Goal: Information Seeking & Learning: Check status

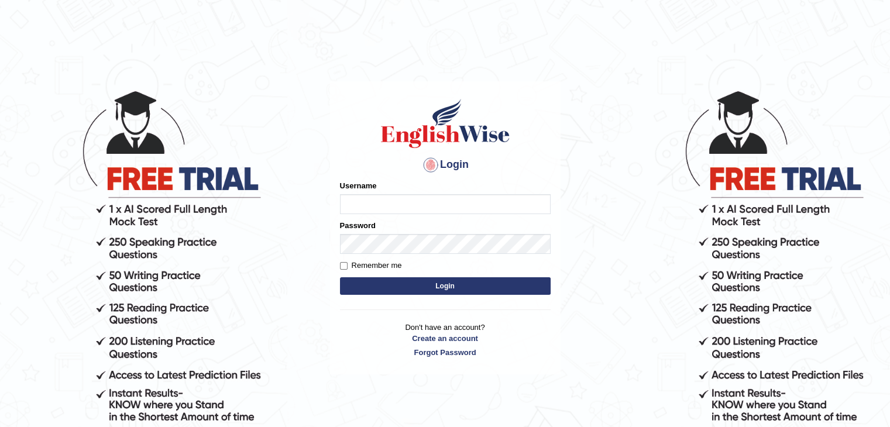
type input "mohdbilal"
click at [478, 281] on button "Login" at bounding box center [445, 286] width 211 height 18
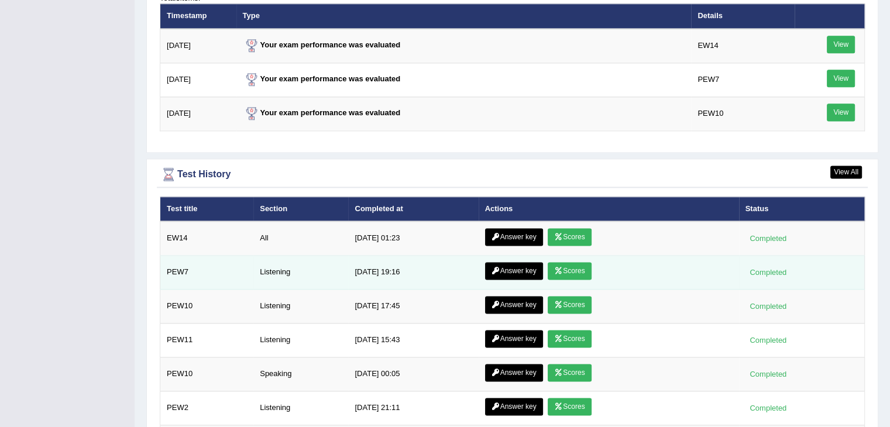
scroll to position [1579, 0]
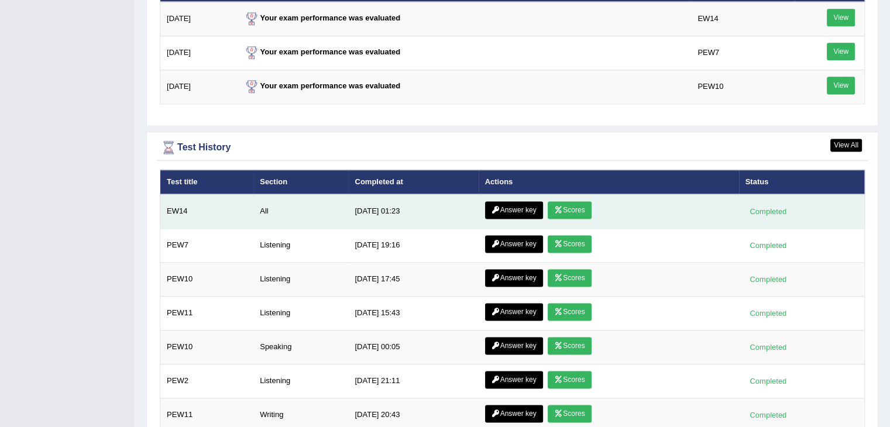
click at [579, 201] on link "Scores" at bounding box center [568, 210] width 43 height 18
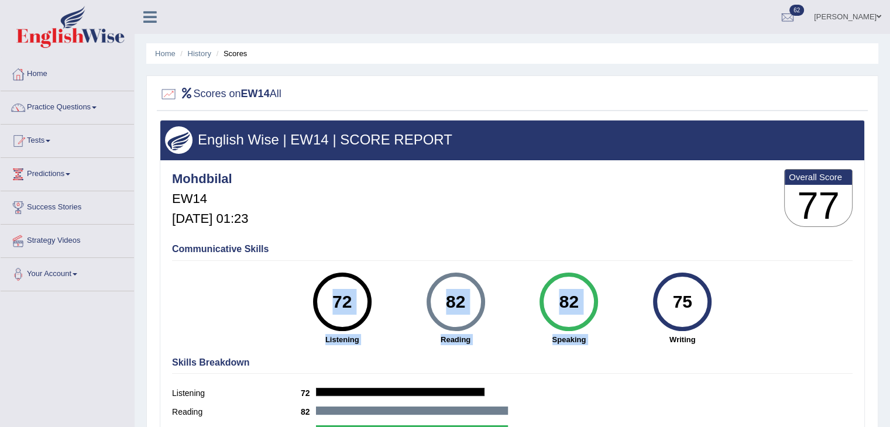
drag, startPoint x: 660, startPoint y: 289, endPoint x: 773, endPoint y: 298, distance: 113.8
click at [773, 298] on div "Communicative Skills 72 Listening 82 Reading 82 Speaking 75 Writing" at bounding box center [512, 293] width 686 height 111
click at [623, 313] on div "82 Speaking" at bounding box center [568, 309] width 113 height 73
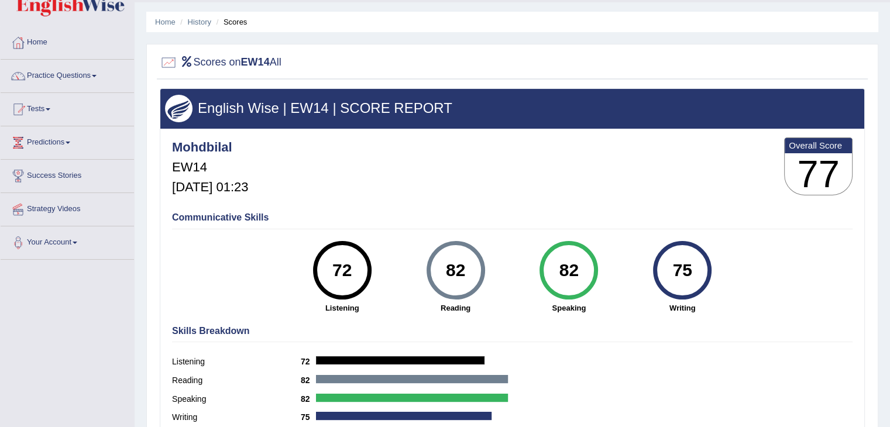
scroll to position [12, 0]
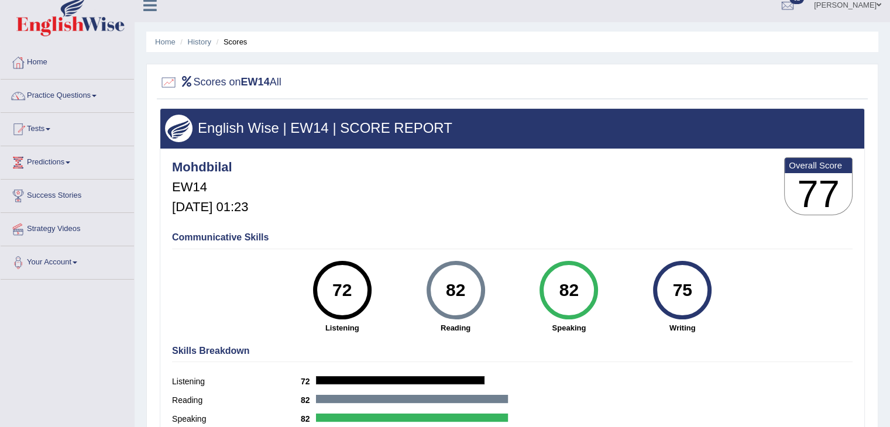
click at [38, 61] on link "Home" at bounding box center [67, 60] width 133 height 29
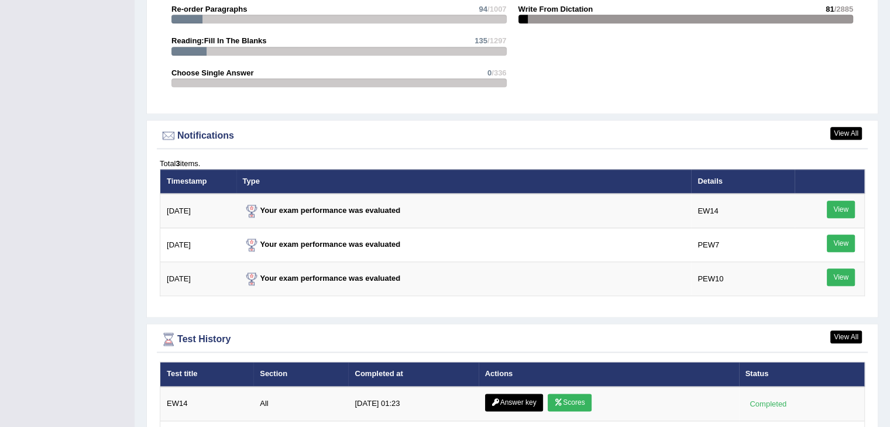
scroll to position [1462, 0]
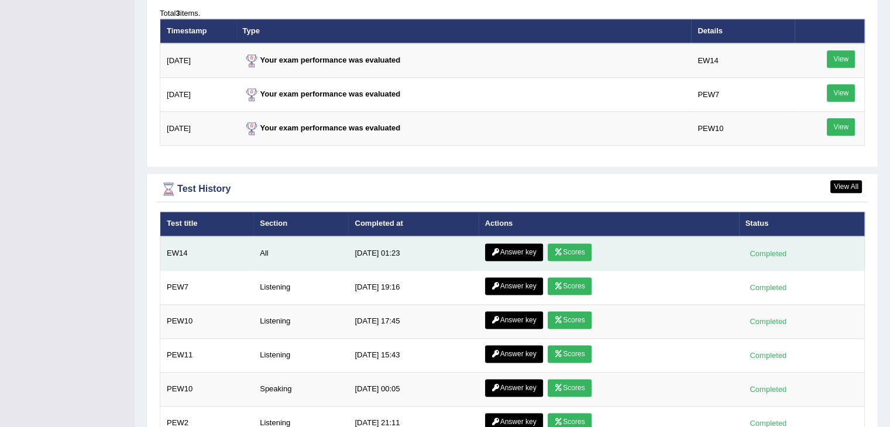
click at [511, 246] on link "Answer key" at bounding box center [514, 252] width 58 height 18
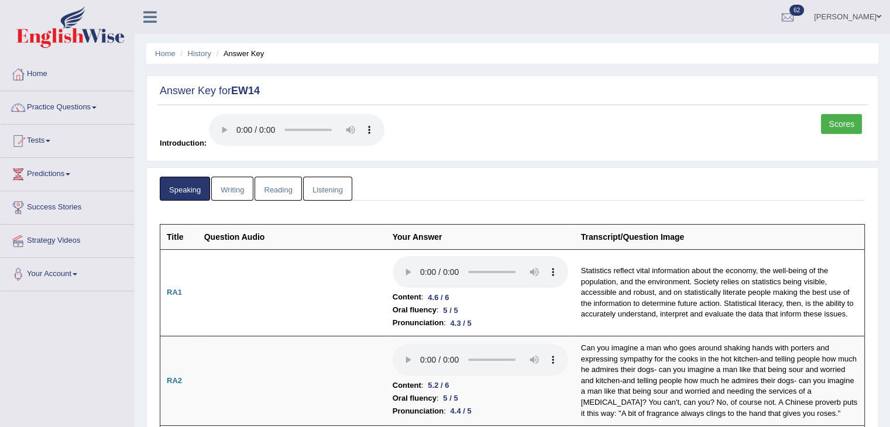
click at [221, 197] on link "Writing" at bounding box center [232, 189] width 42 height 24
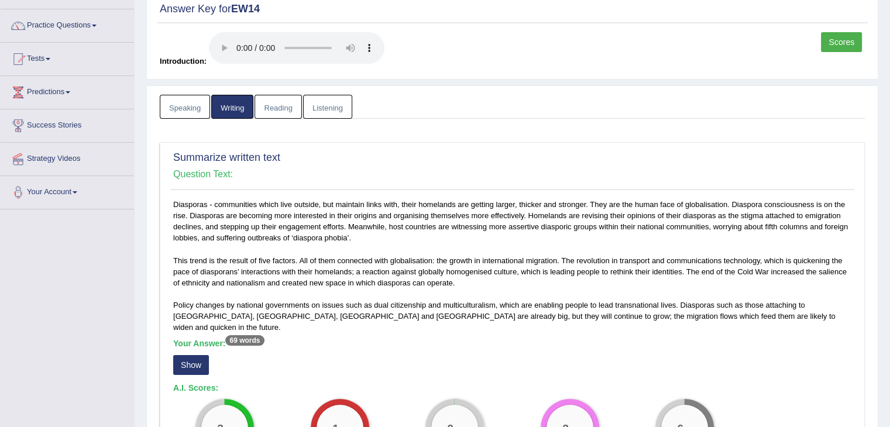
scroll to position [117, 0]
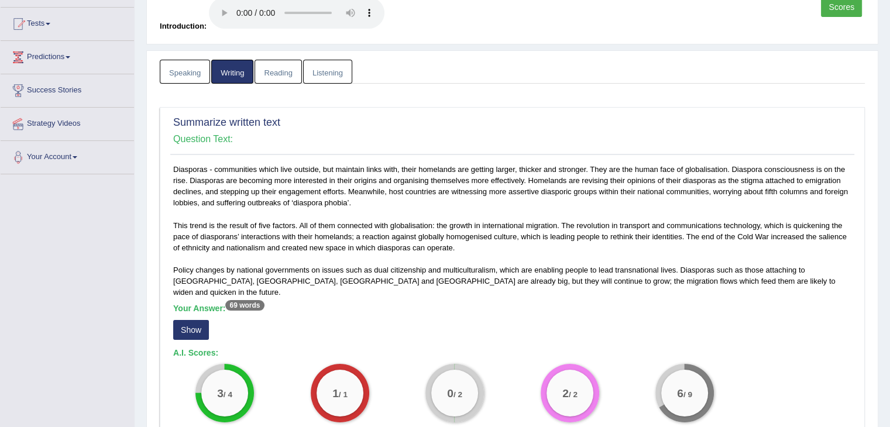
click at [175, 320] on button "Show" at bounding box center [191, 330] width 36 height 20
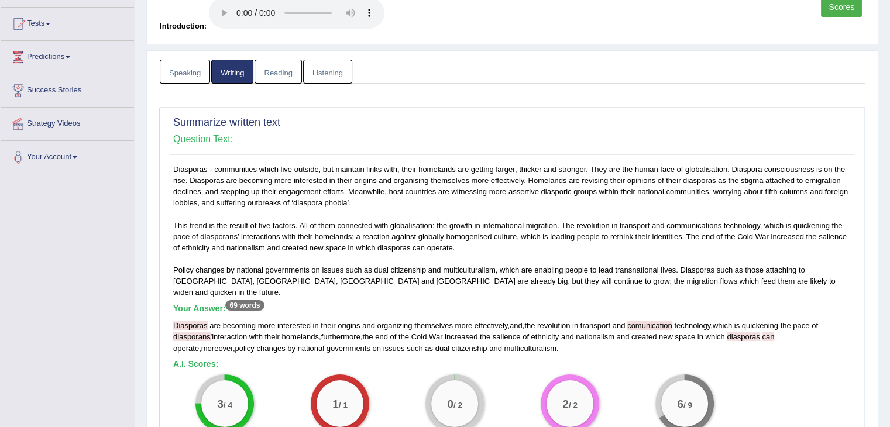
click at [786, 331] on div "Diasporas are becoming more interested in their origins and organizing themselv…" at bounding box center [512, 336] width 678 height 33
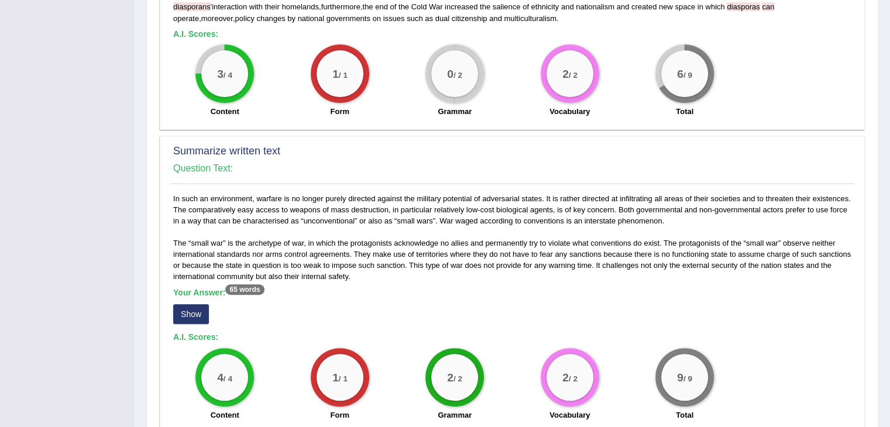
scroll to position [585, 0]
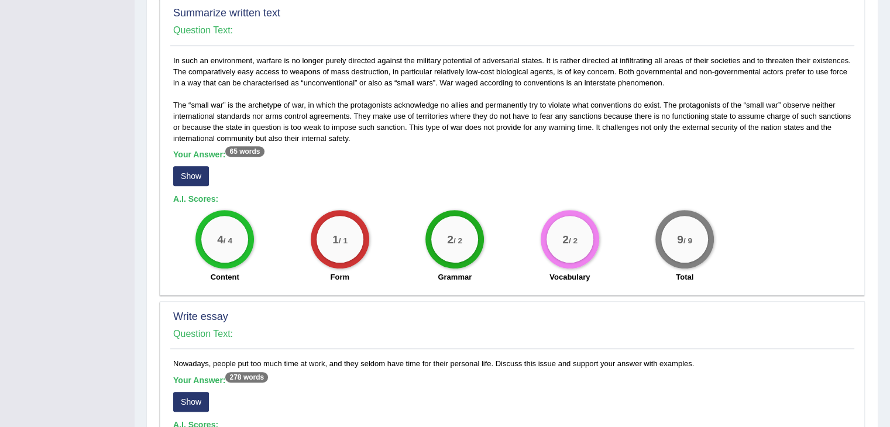
click at [204, 166] on button "Show" at bounding box center [191, 176] width 36 height 20
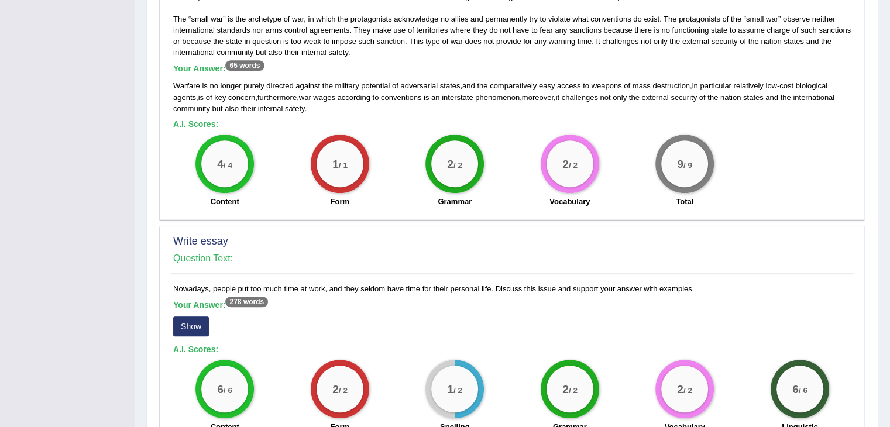
scroll to position [807, 0]
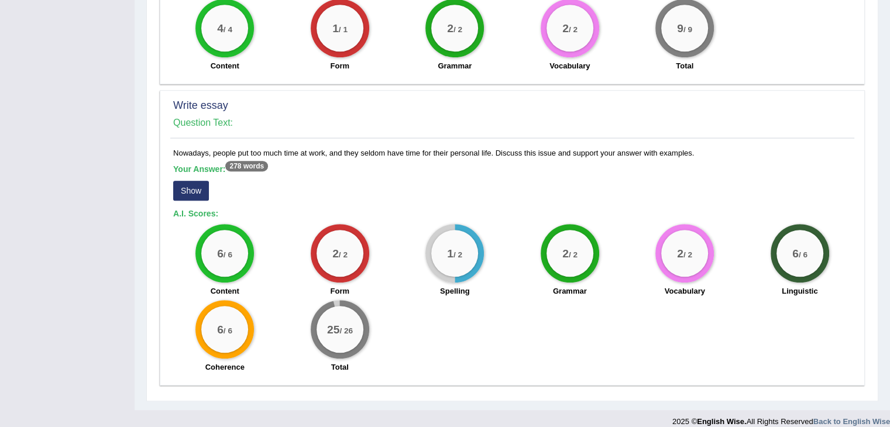
click at [199, 181] on button "Show" at bounding box center [191, 191] width 36 height 20
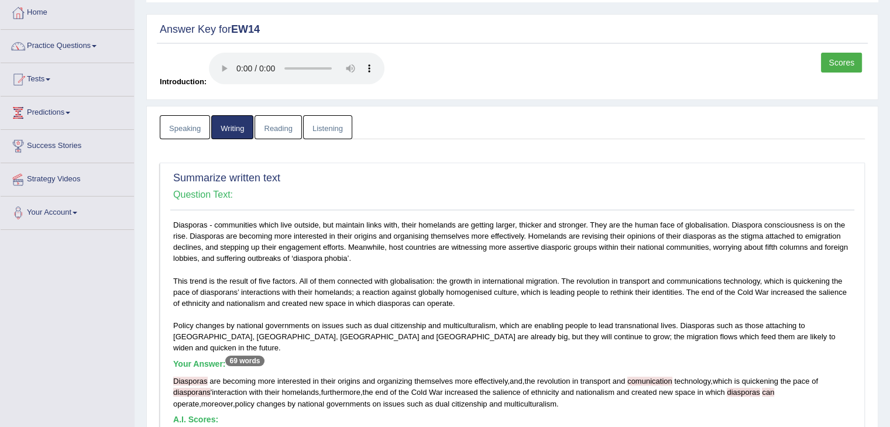
scroll to position [0, 0]
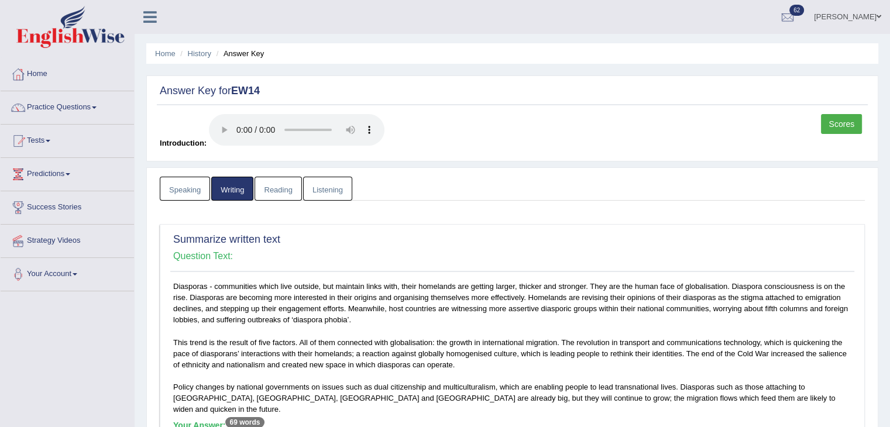
click at [284, 197] on link "Reading" at bounding box center [277, 189] width 47 height 24
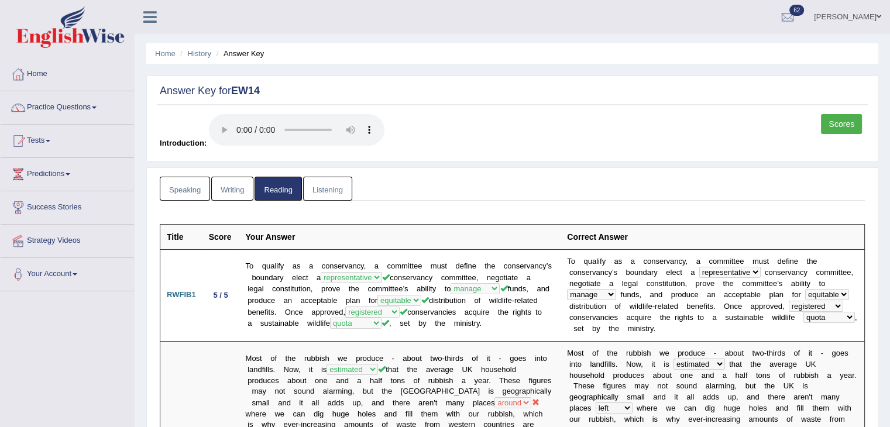
drag, startPoint x: 341, startPoint y: 194, endPoint x: 388, endPoint y: 194, distance: 47.4
click at [341, 194] on link "Listening" at bounding box center [327, 189] width 49 height 24
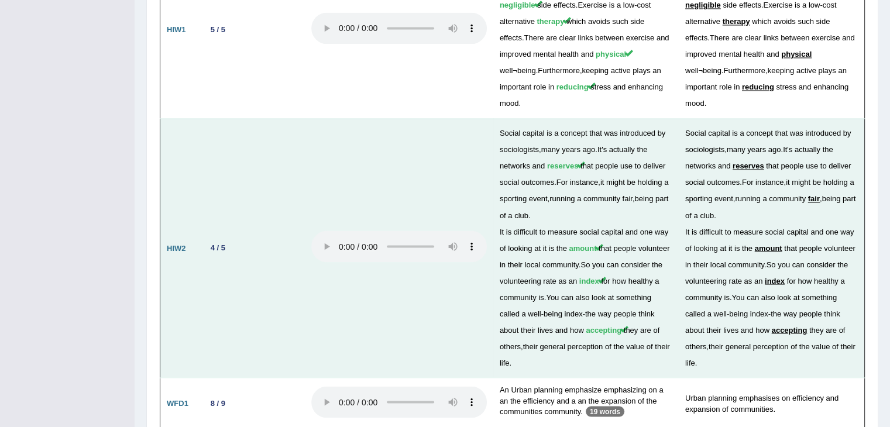
scroll to position [2113, 0]
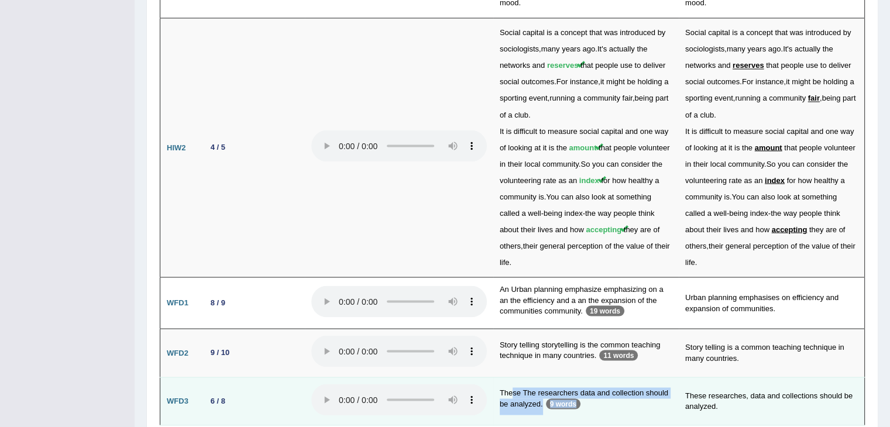
drag, startPoint x: 609, startPoint y: 360, endPoint x: 512, endPoint y: 327, distance: 102.7
click at [512, 377] on td "These The researchers data and collection should be analyzed. 9 words" at bounding box center [585, 401] width 185 height 49
click at [680, 377] on td "These researches, data and collections should be analyzed." at bounding box center [771, 401] width 186 height 49
click at [769, 377] on td "These researches, data and collections should be analyzed." at bounding box center [771, 401] width 186 height 49
drag, startPoint x: 593, startPoint y: 335, endPoint x: 646, endPoint y: 335, distance: 52.6
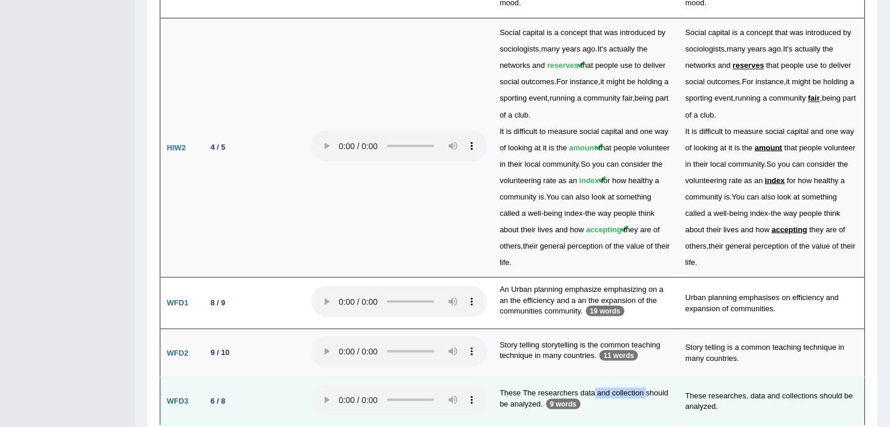
click at [646, 377] on td "These The researchers data and collection should be analyzed. 9 words" at bounding box center [585, 401] width 185 height 49
click at [837, 377] on td "These researches, data and collections should be analyzed." at bounding box center [771, 401] width 186 height 49
drag, startPoint x: 762, startPoint y: 337, endPoint x: 703, endPoint y: 337, distance: 59.1
click at [703, 377] on td "These researches, data and collections should be analyzed." at bounding box center [771, 401] width 186 height 49
click at [692, 377] on td "These researches, data and collections should be analyzed." at bounding box center [771, 401] width 186 height 49
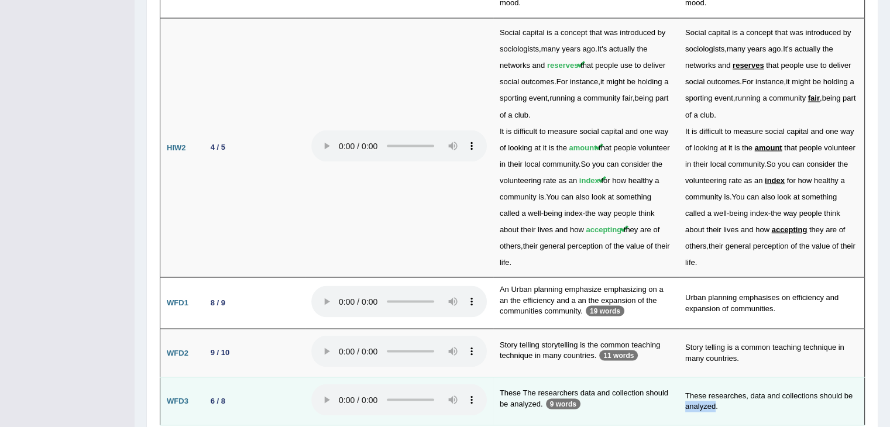
click at [692, 377] on td "These researches, data and collections should be analyzed." at bounding box center [771, 401] width 186 height 49
click at [718, 377] on td "These researches, data and collections should be analyzed." at bounding box center [771, 401] width 186 height 49
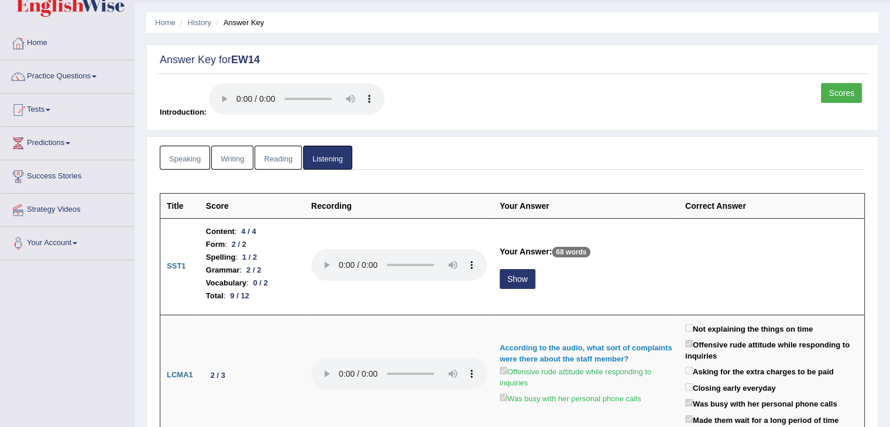
scroll to position [0, 0]
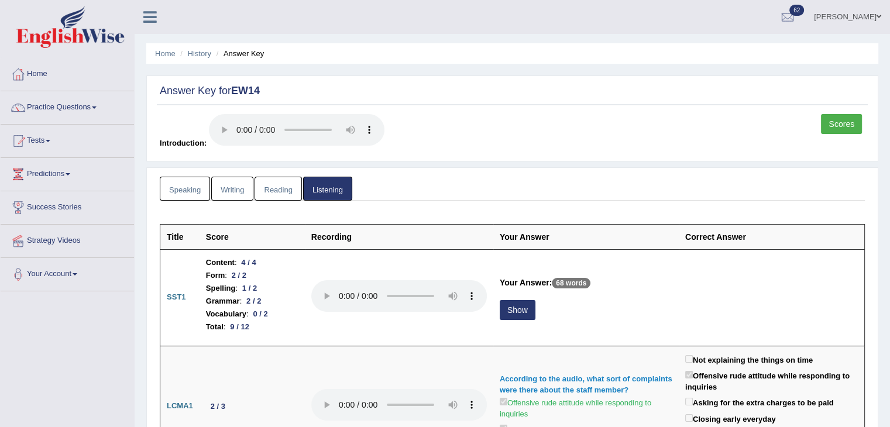
click at [282, 180] on link "Reading" at bounding box center [277, 189] width 47 height 24
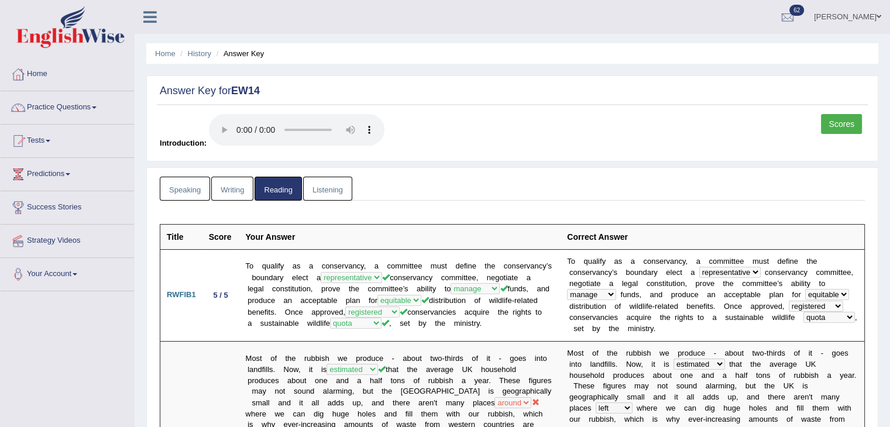
click at [221, 195] on link "Writing" at bounding box center [232, 189] width 42 height 24
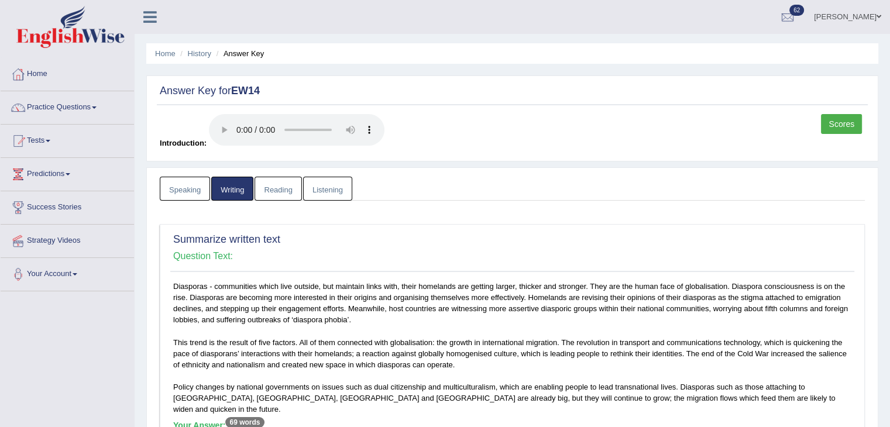
click at [173, 192] on link "Speaking" at bounding box center [185, 189] width 50 height 24
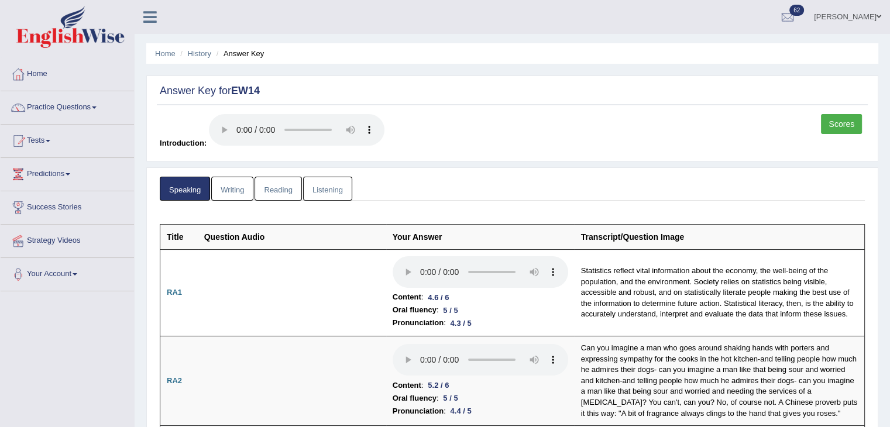
click at [836, 124] on link "Scores" at bounding box center [841, 124] width 41 height 20
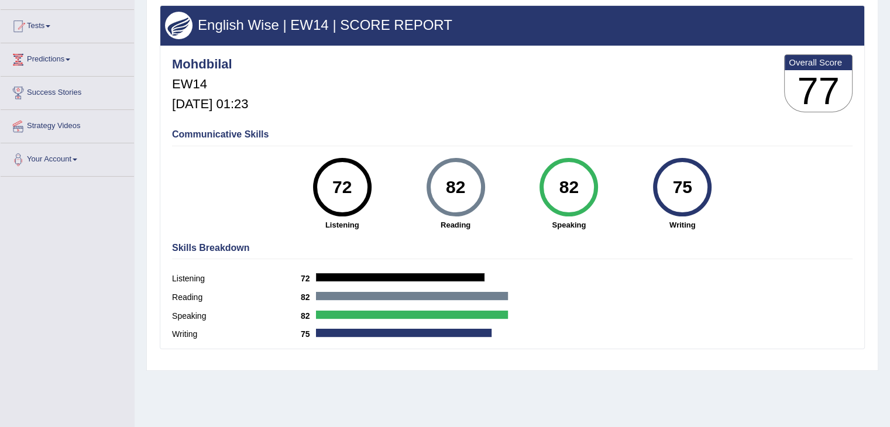
scroll to position [117, 0]
